Goal: Transaction & Acquisition: Purchase product/service

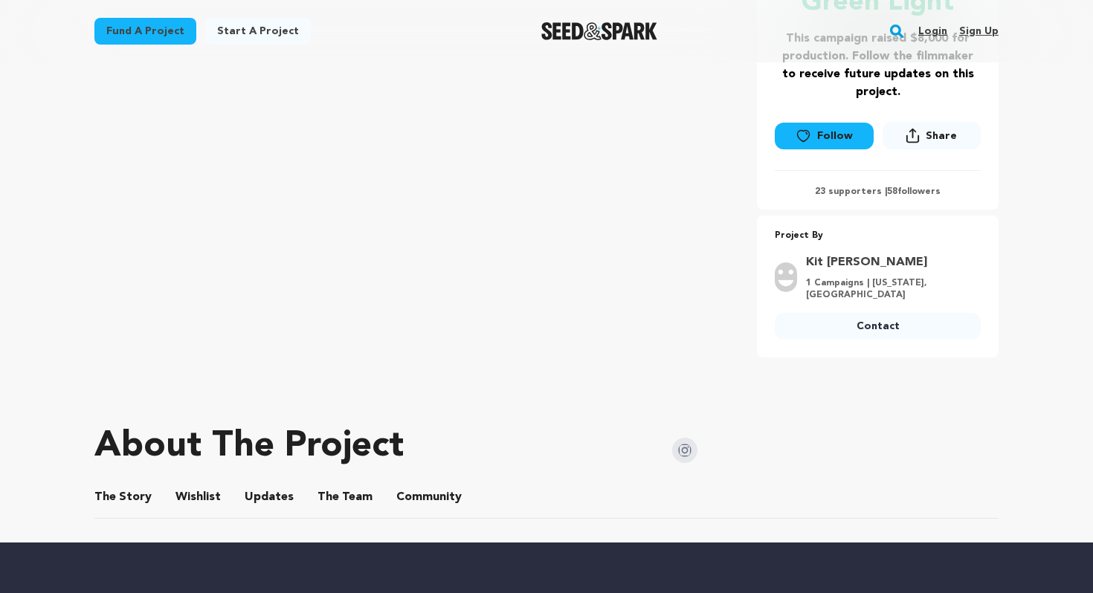
scroll to position [95, 0]
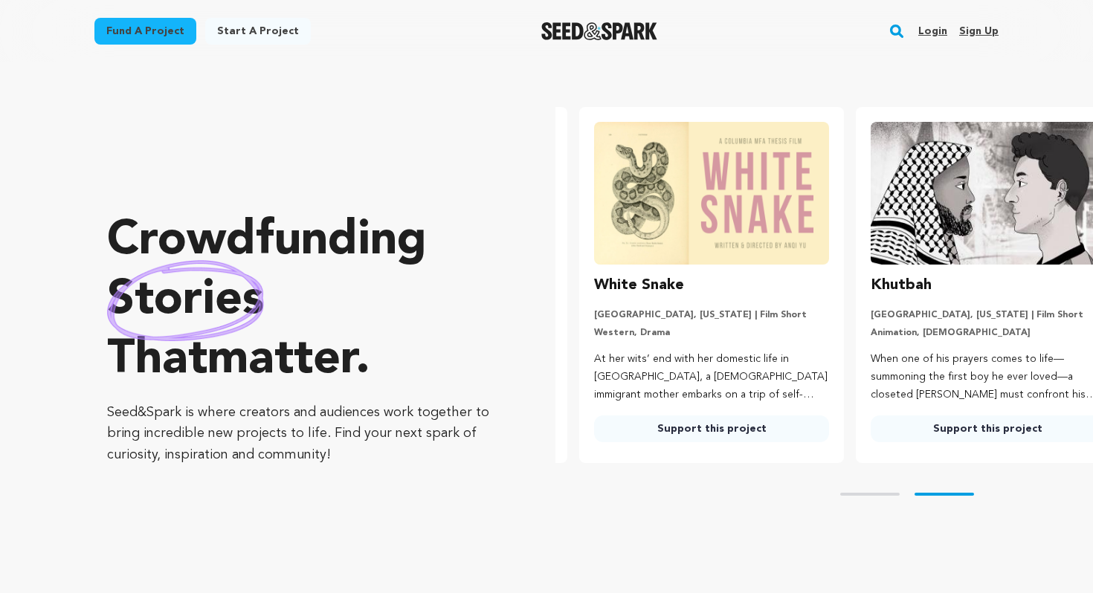
scroll to position [0, 288]
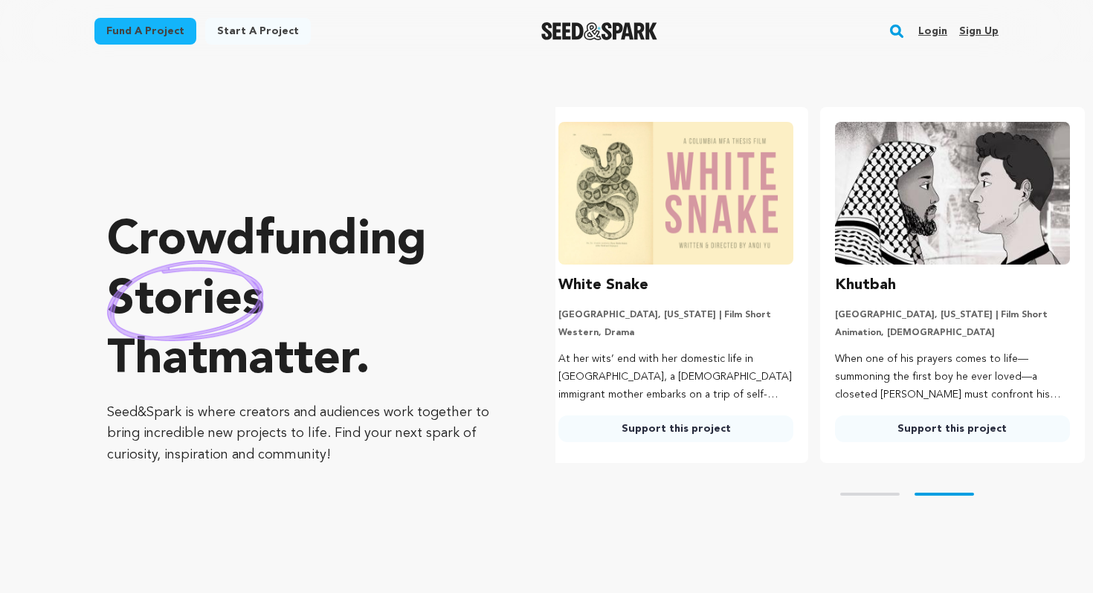
click at [904, 28] on rect "button" at bounding box center [897, 31] width 18 height 18
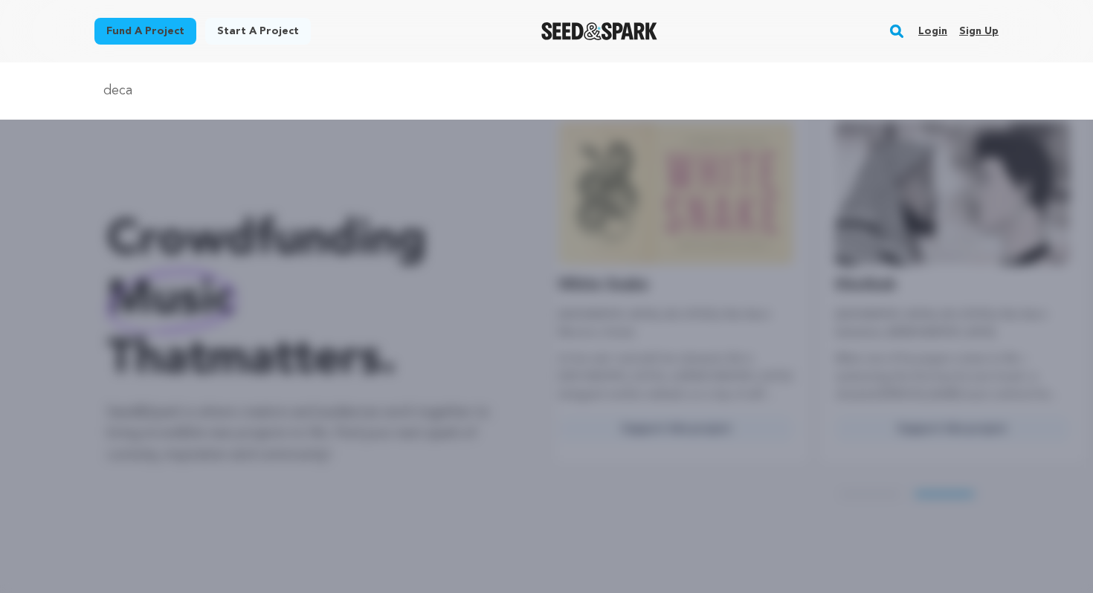
type input "decaffeinated"
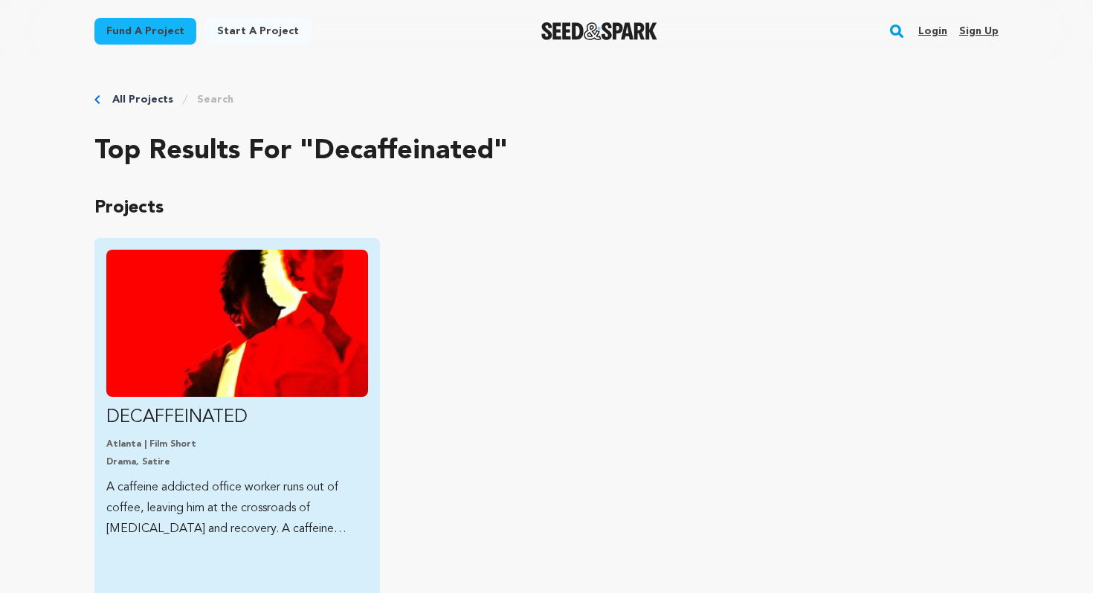
click at [210, 293] on img "Fund DECAFFEINATED" at bounding box center [237, 323] width 262 height 147
